Goal: Task Accomplishment & Management: Complete application form

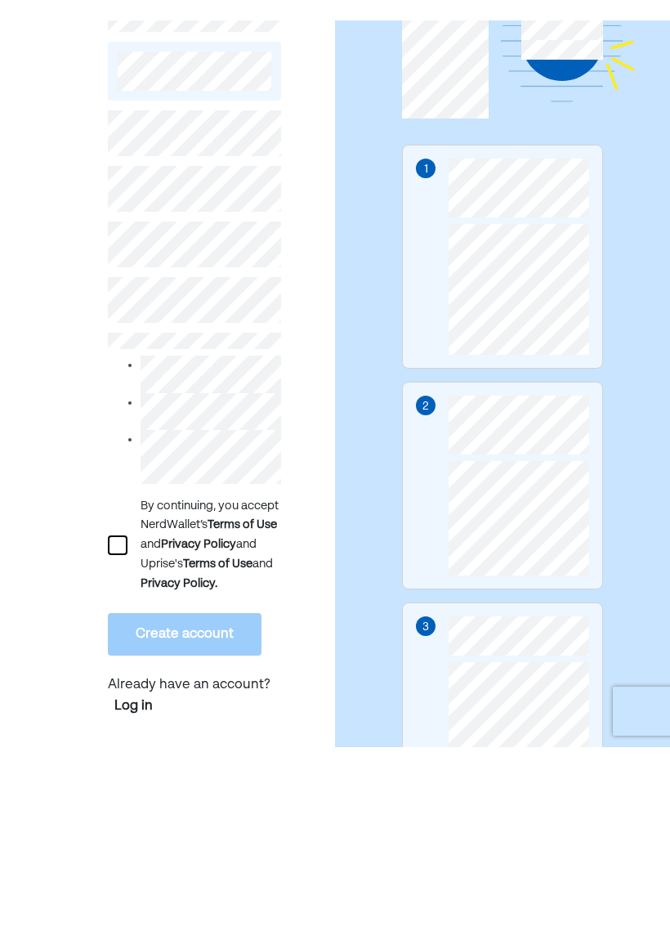
scroll to position [176, 0]
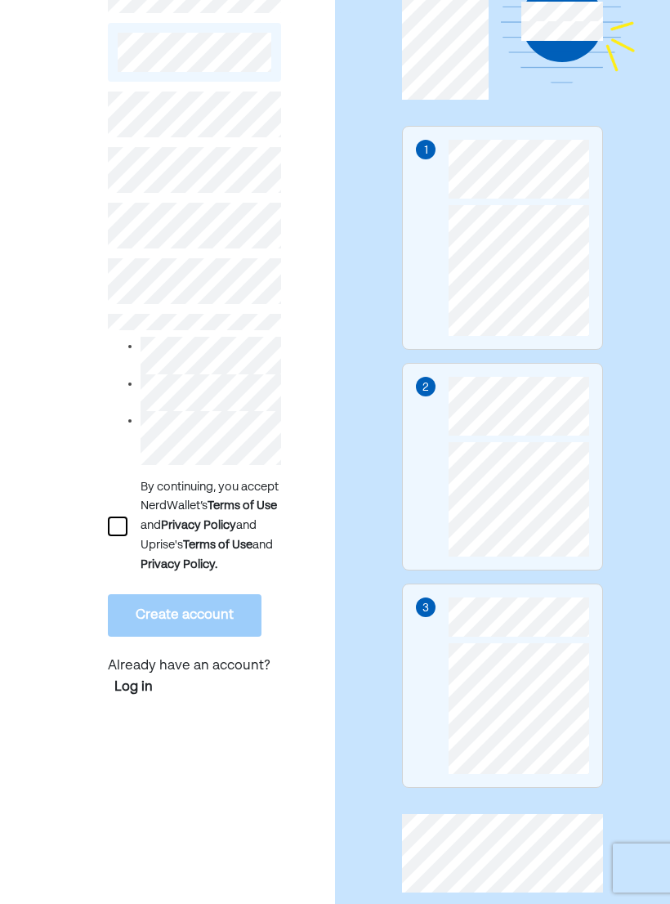
click at [109, 533] on div at bounding box center [118, 527] width 20 height 20
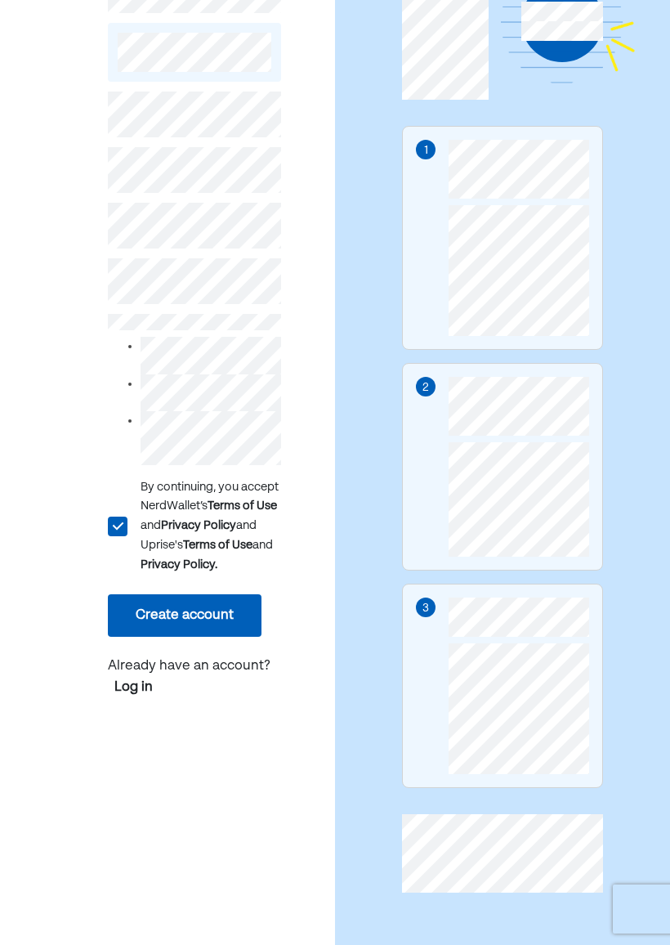
click at [146, 637] on button "Create account" at bounding box center [185, 615] width 154 height 43
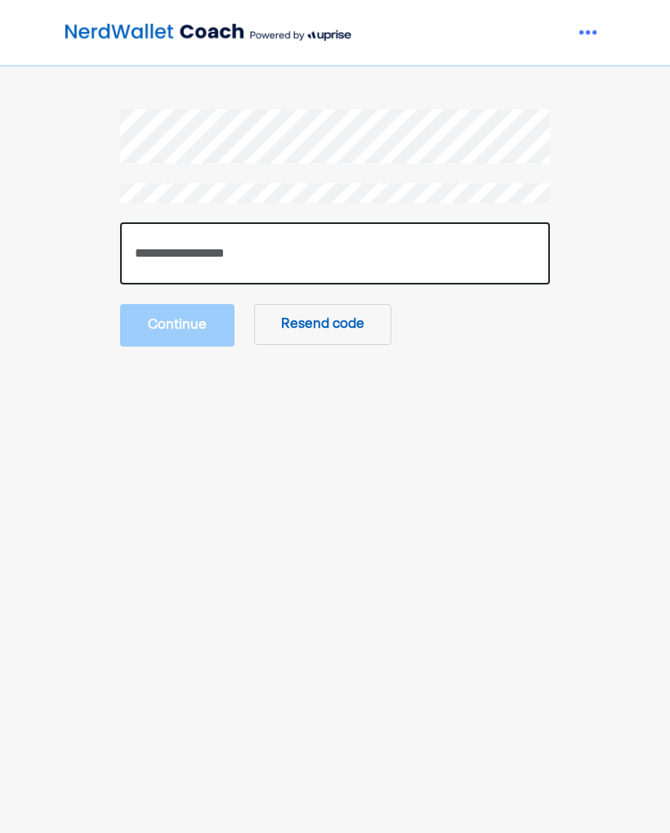
click at [170, 240] on input "number" at bounding box center [335, 253] width 430 height 62
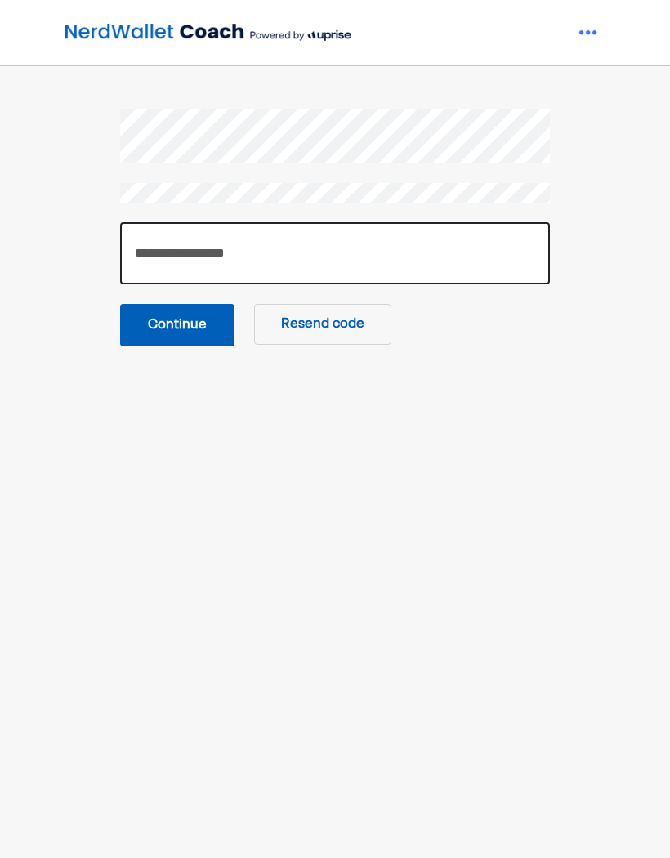
type input "******"
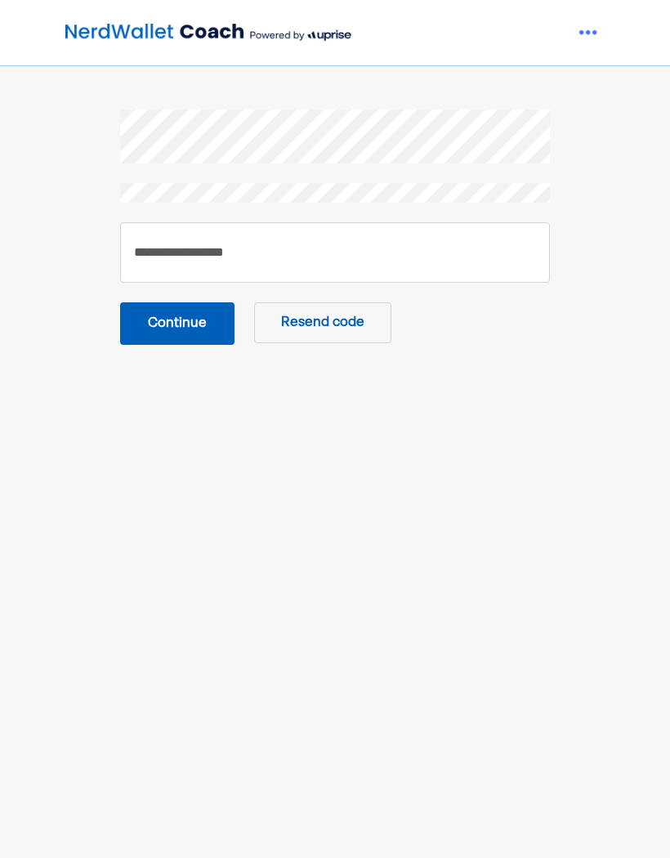
click at [144, 326] on button "Continue" at bounding box center [177, 324] width 114 height 43
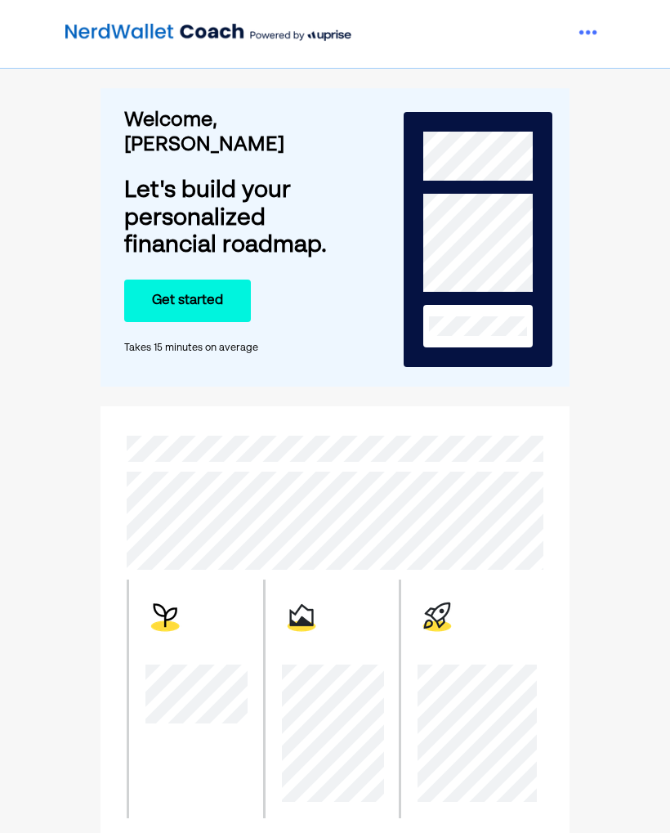
click at [157, 309] on button "Get started" at bounding box center [187, 301] width 127 height 43
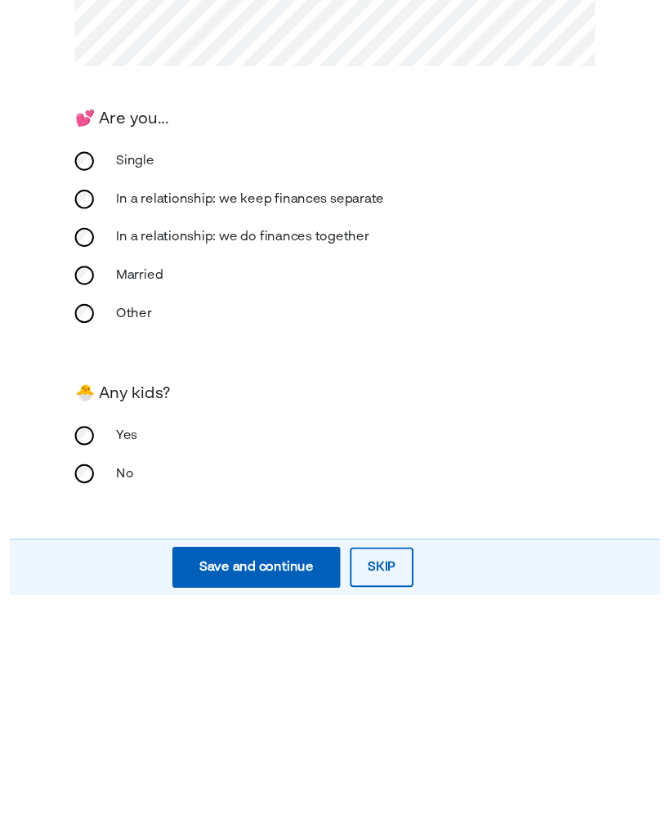
scroll to position [159, 0]
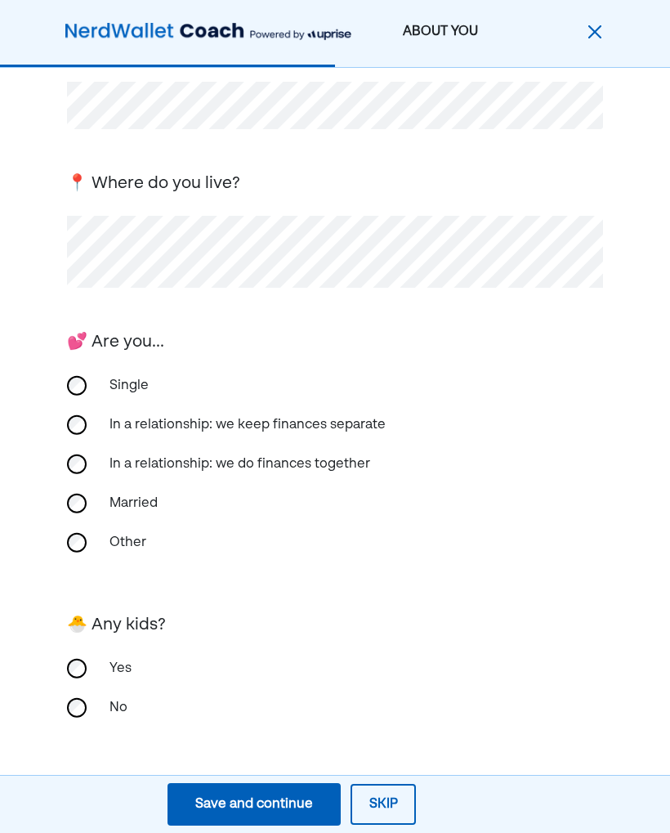
click at [208, 808] on div "Save and continue" at bounding box center [254, 805] width 118 height 20
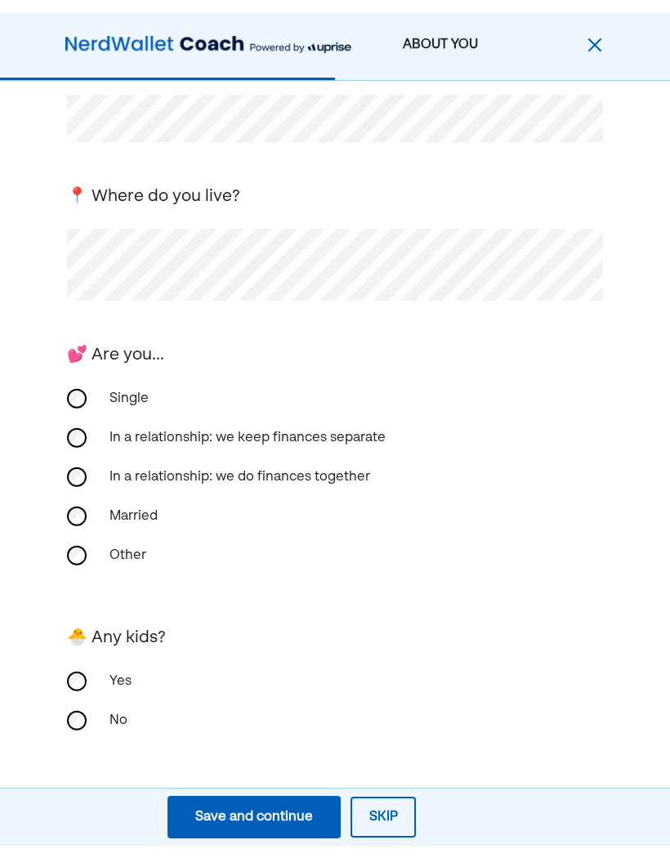
scroll to position [0, 0]
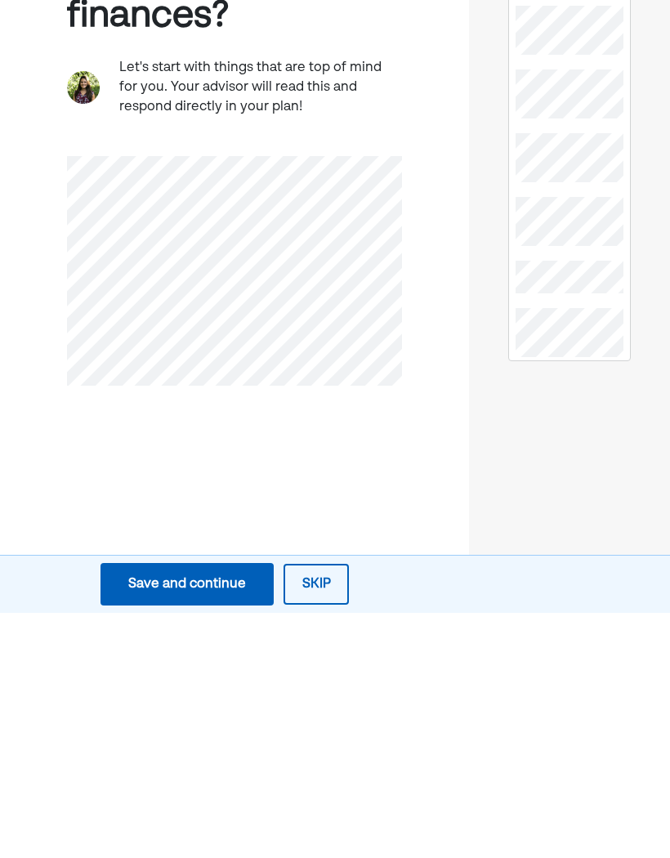
click at [156, 809] on button "Save and continue Save Save and continue" at bounding box center [187, 830] width 173 height 43
